Goal: Check status

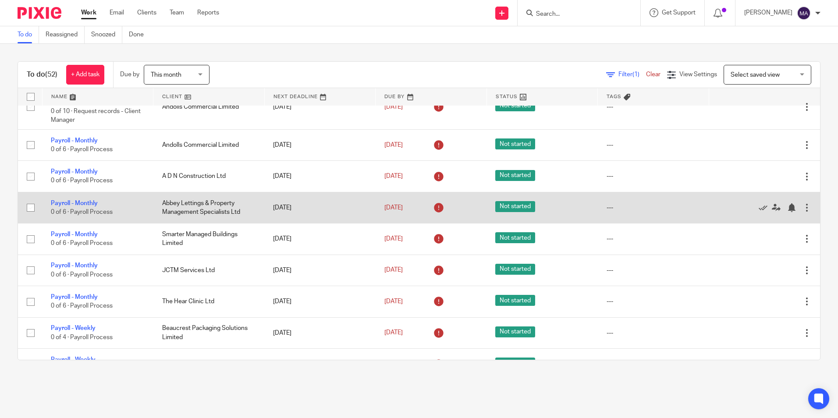
scroll to position [307, 0]
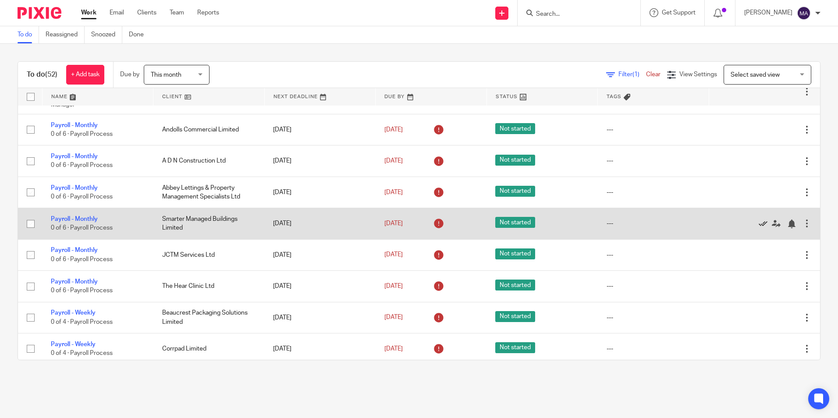
click at [759, 222] on icon at bounding box center [763, 224] width 9 height 9
click at [759, 226] on icon at bounding box center [763, 224] width 9 height 9
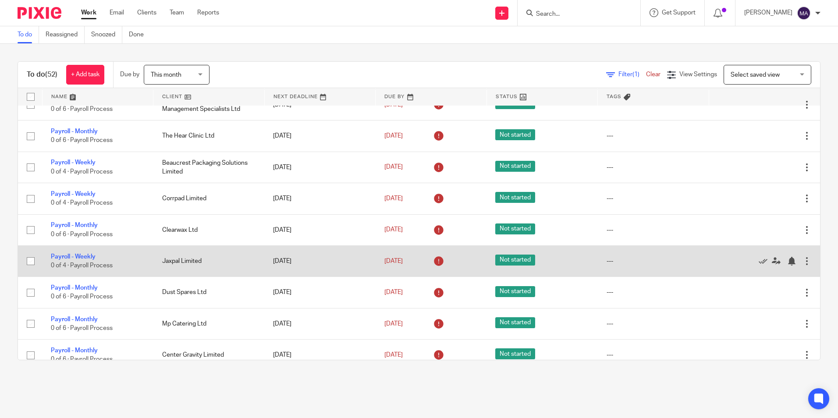
scroll to position [438, 0]
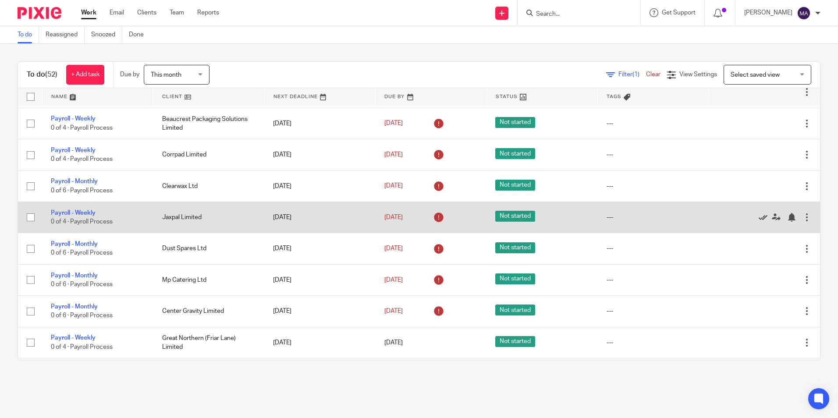
click at [759, 220] on icon at bounding box center [763, 217] width 9 height 9
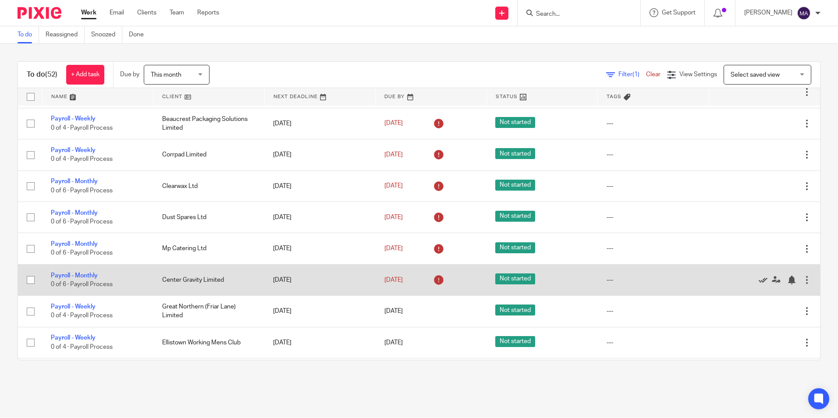
click at [759, 280] on icon at bounding box center [763, 280] width 9 height 9
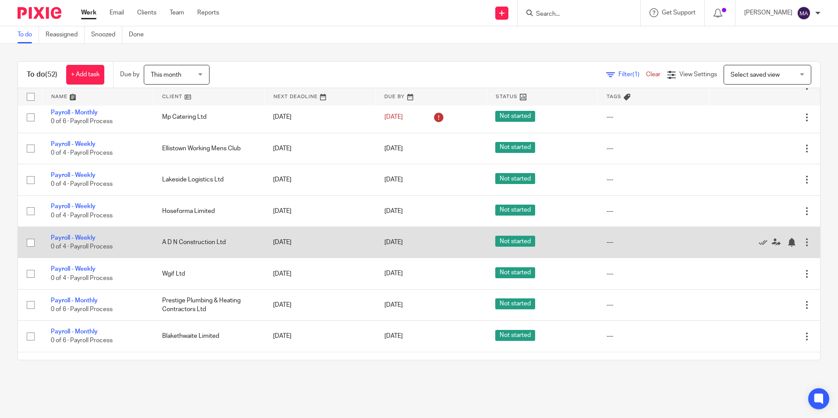
scroll to position [614, 0]
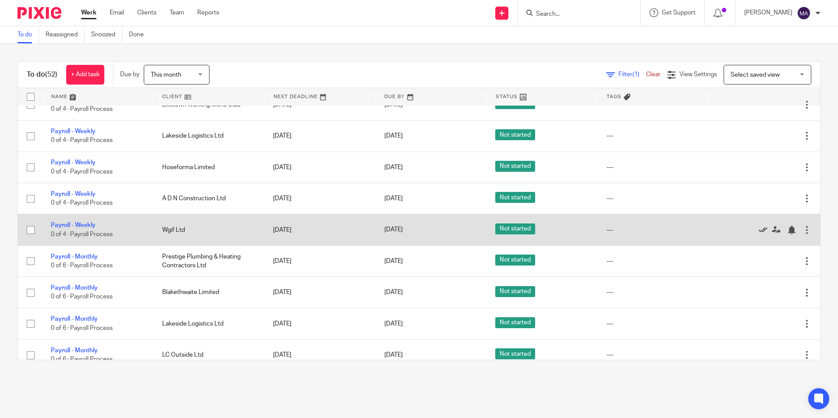
click at [759, 229] on icon at bounding box center [763, 230] width 9 height 9
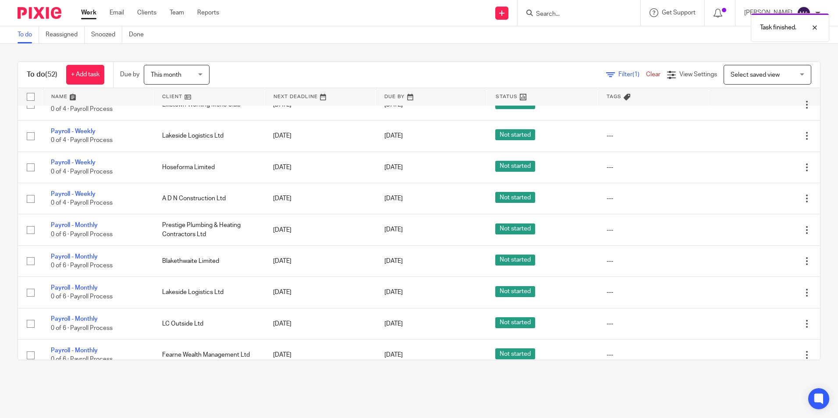
scroll to position [657, 0]
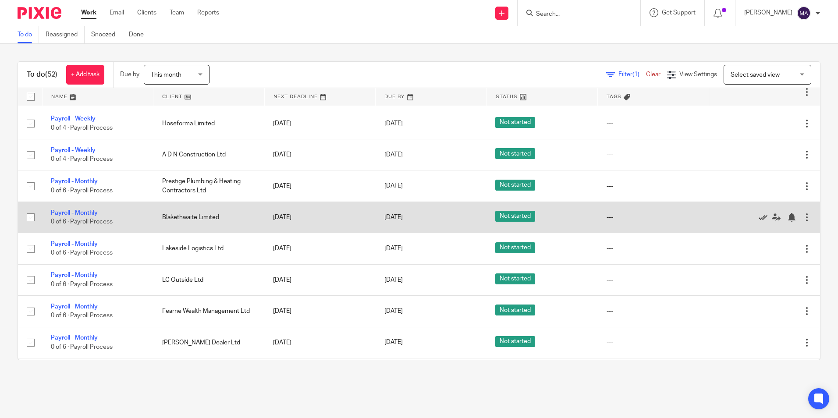
click at [759, 217] on icon at bounding box center [763, 217] width 9 height 9
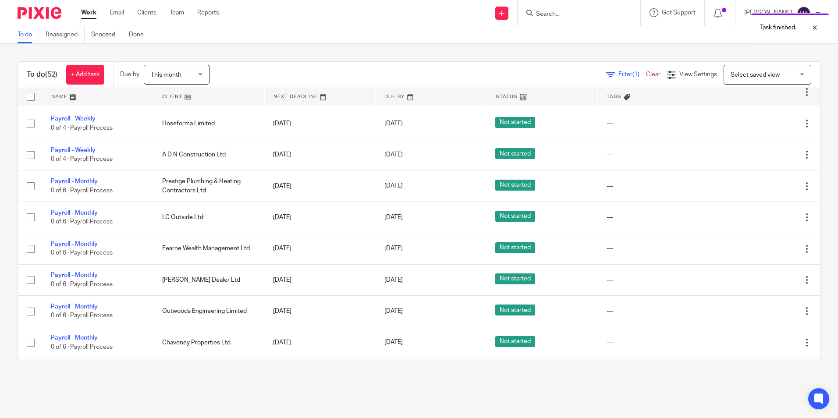
click at [759, 217] on icon at bounding box center [763, 217] width 9 height 9
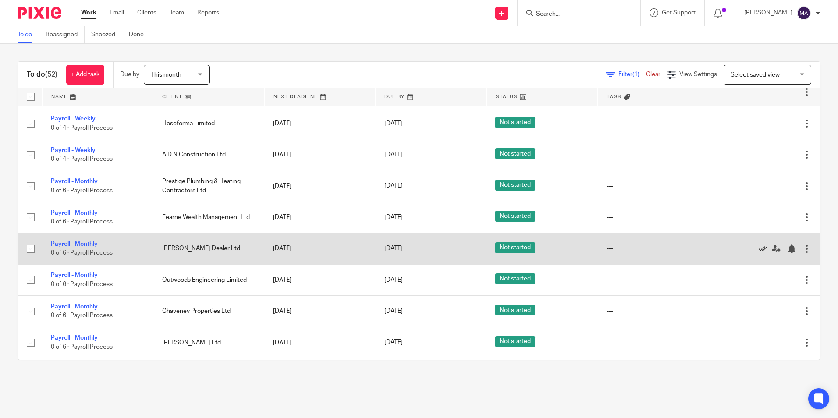
click at [759, 246] on icon at bounding box center [763, 249] width 9 height 9
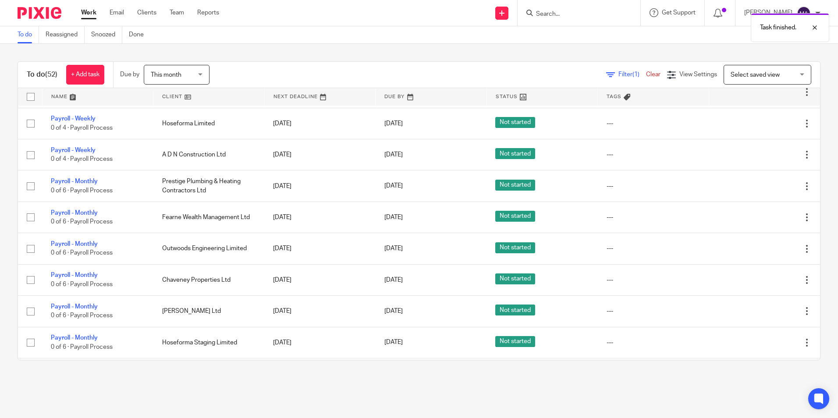
scroll to position [701, 0]
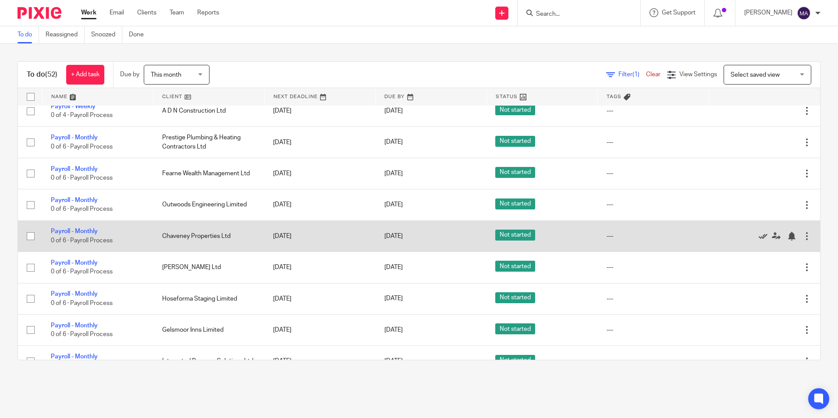
click at [759, 236] on icon at bounding box center [763, 236] width 9 height 9
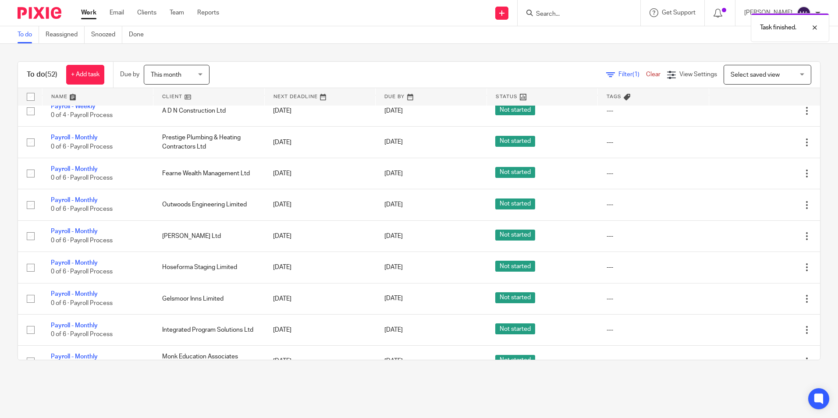
click at [759, 236] on icon at bounding box center [763, 236] width 9 height 9
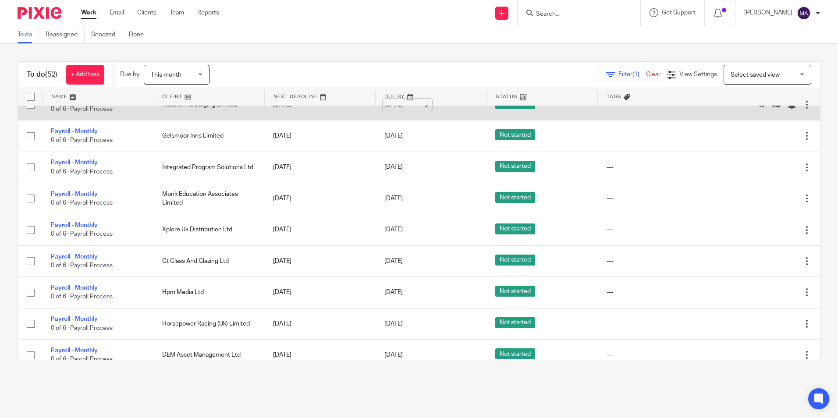
scroll to position [789, 0]
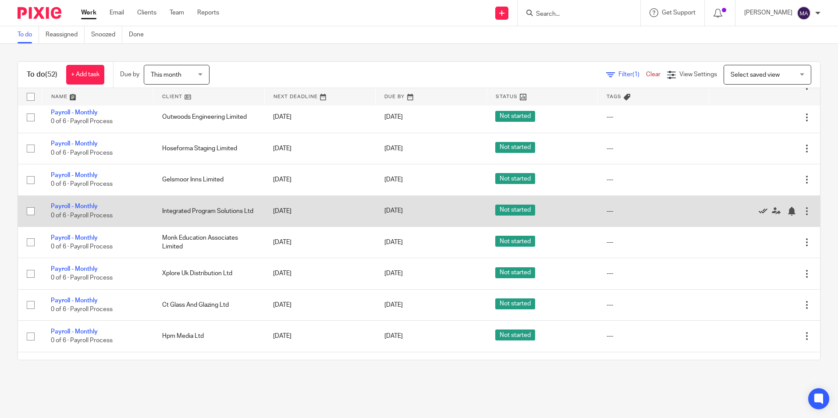
click at [759, 209] on icon at bounding box center [763, 211] width 9 height 9
click at [759, 212] on icon at bounding box center [763, 211] width 9 height 9
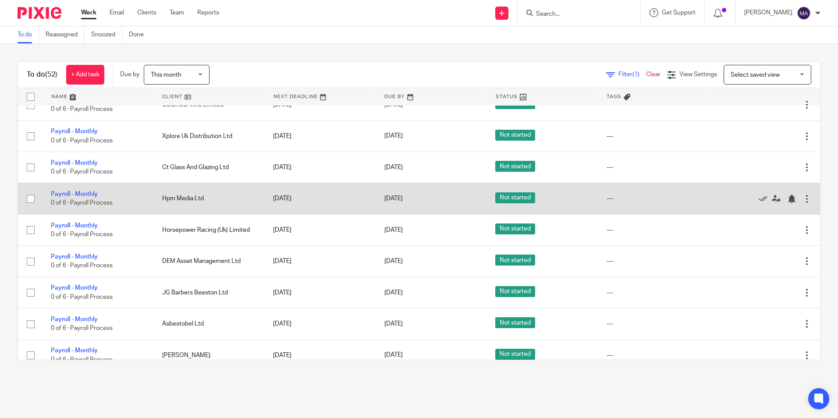
scroll to position [877, 0]
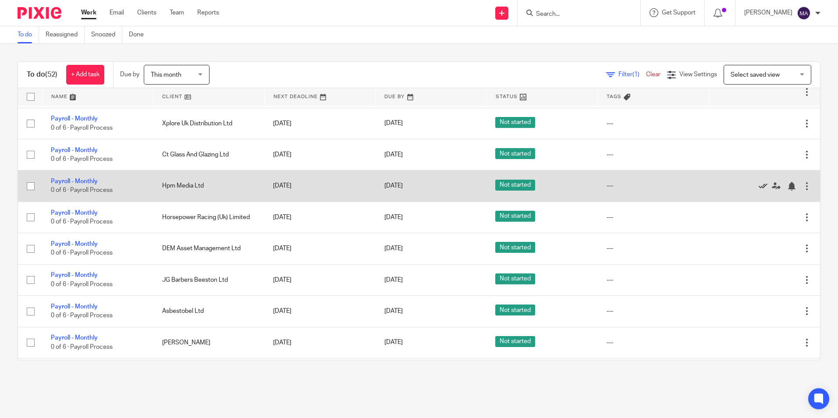
click at [759, 187] on icon at bounding box center [763, 186] width 9 height 9
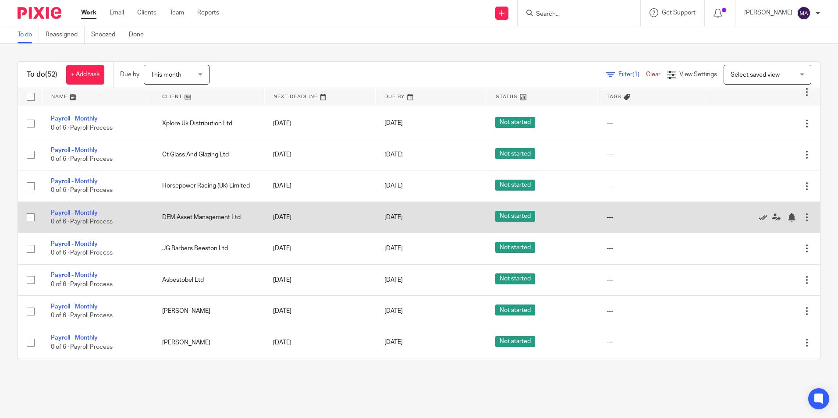
click at [759, 216] on icon at bounding box center [763, 217] width 9 height 9
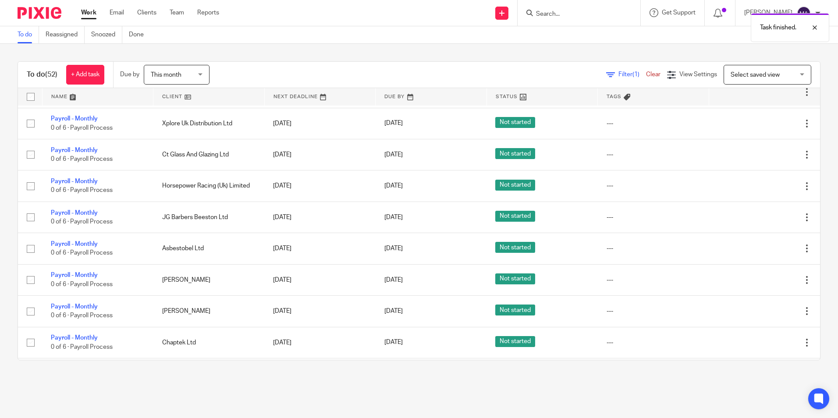
click at [759, 216] on icon at bounding box center [763, 217] width 9 height 9
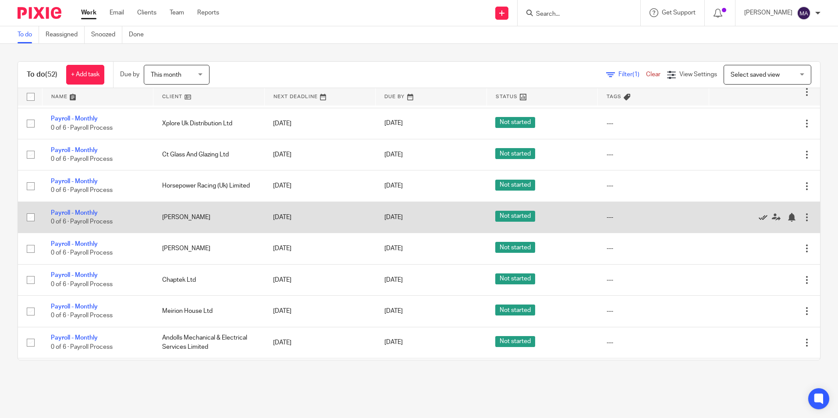
click at [759, 216] on icon at bounding box center [763, 217] width 9 height 9
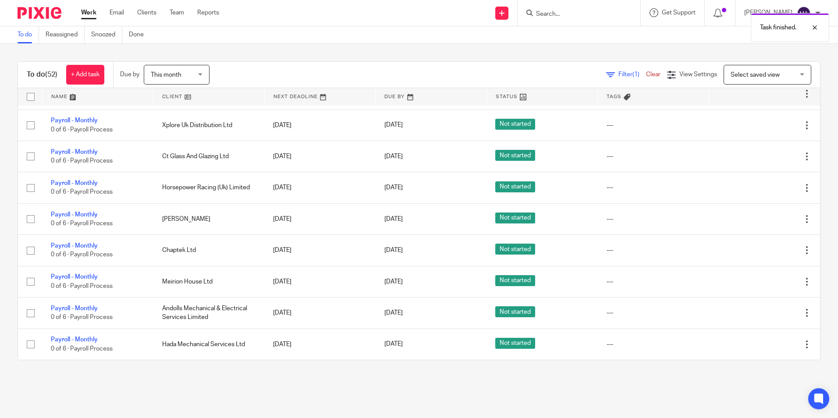
scroll to position [875, 0]
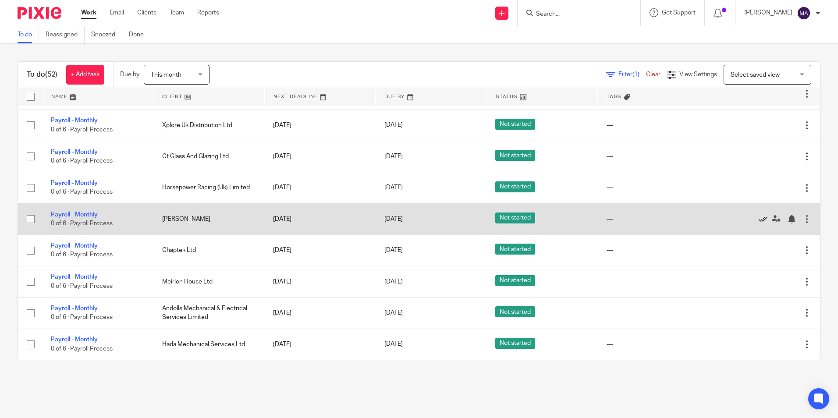
click at [759, 217] on icon at bounding box center [763, 219] width 9 height 9
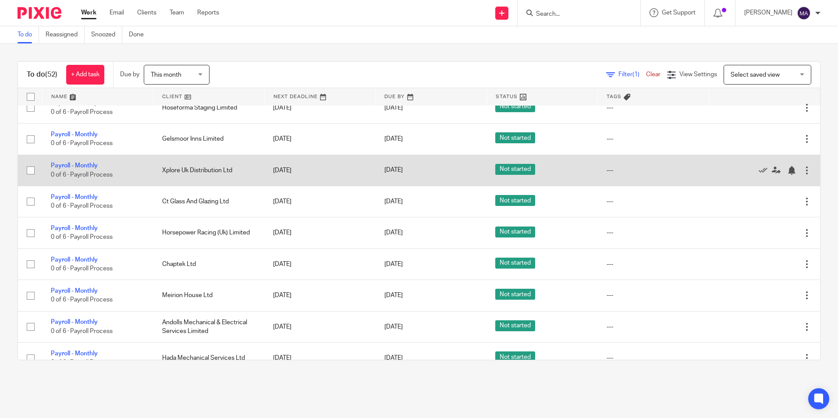
scroll to position [844, 0]
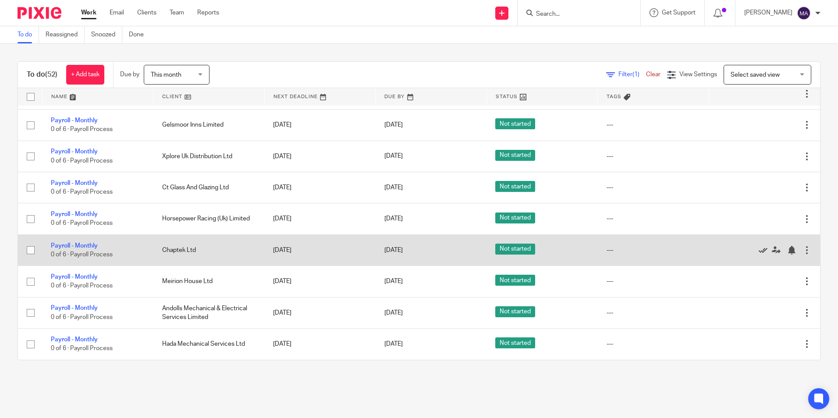
click at [759, 250] on icon at bounding box center [763, 250] width 9 height 9
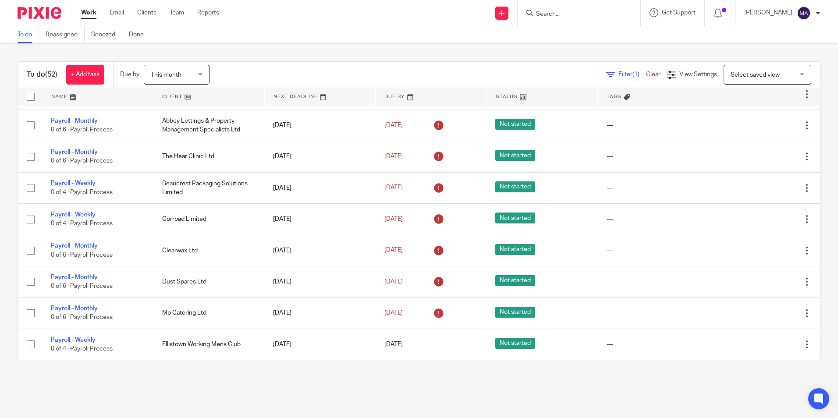
scroll to position [0, 0]
